Goal: Book appointment/travel/reservation

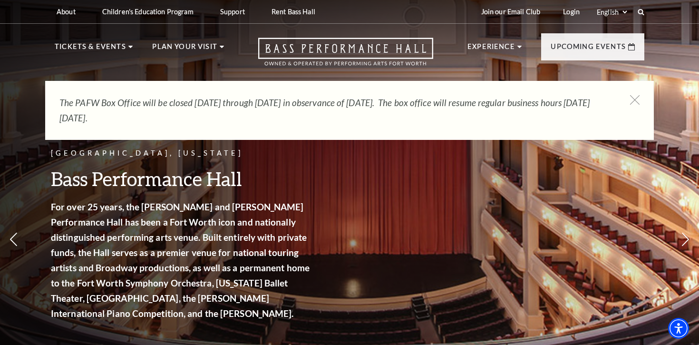
click at [120, 39] on nav "Tickets & Events Now On Sale Broadway At The Bass presented by PNC Bank Irwin S…" at bounding box center [349, 49] width 609 height 51
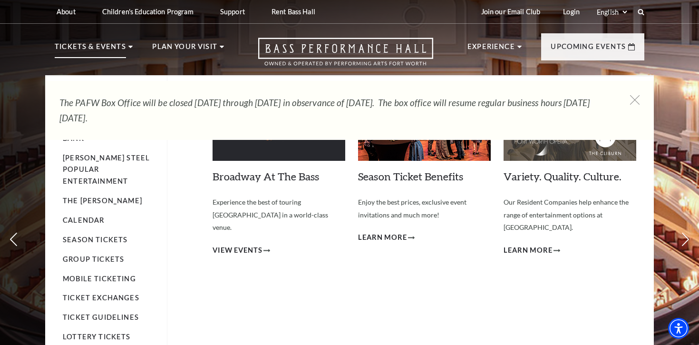
click at [116, 47] on p "Tickets & Events" at bounding box center [90, 49] width 71 height 17
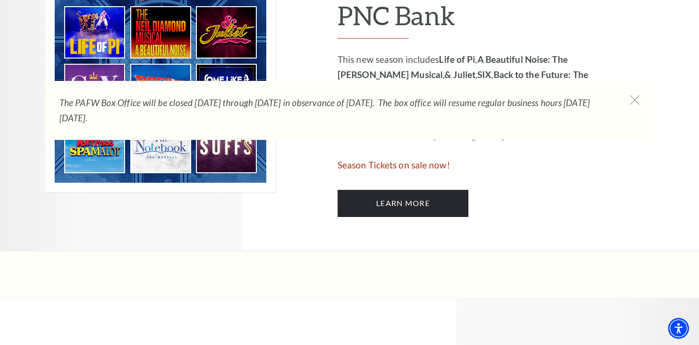
scroll to position [598, 0]
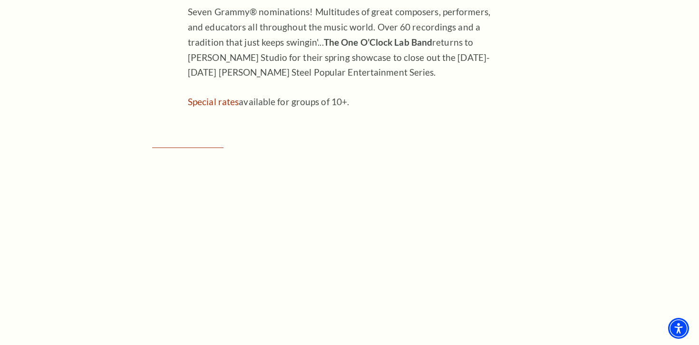
scroll to position [728, 0]
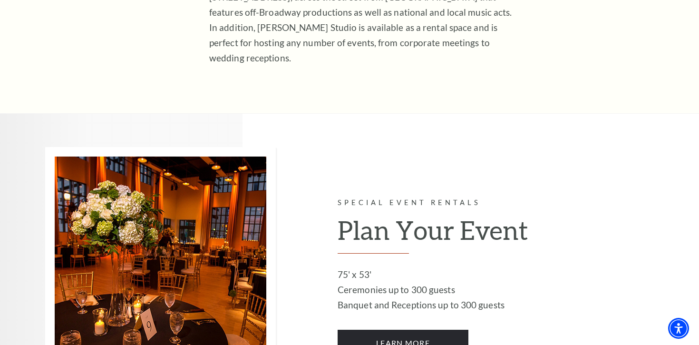
scroll to position [406, 0]
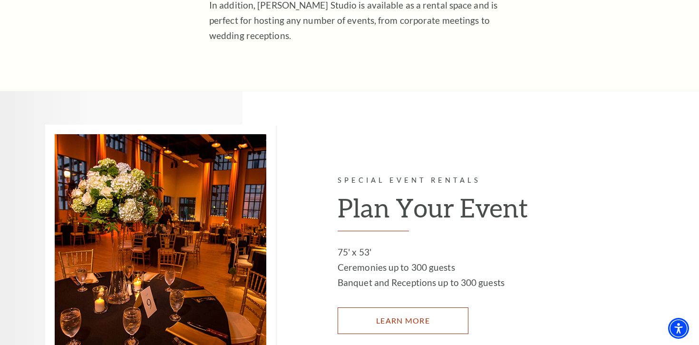
click at [362, 316] on link "LEARN MORE" at bounding box center [403, 320] width 131 height 27
